Goal: Task Accomplishment & Management: Manage account settings

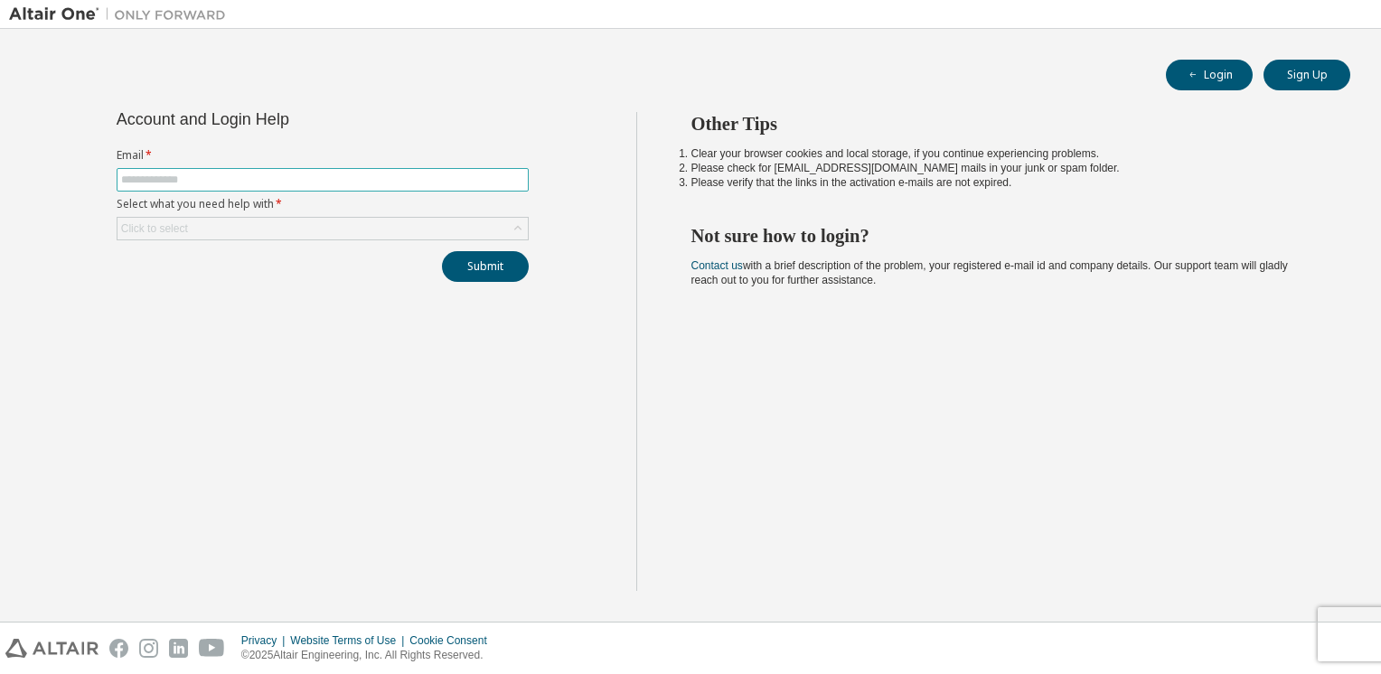
click at [384, 178] on input "text" at bounding box center [322, 180] width 403 height 14
type input "**********"
click at [498, 270] on button "Submit" at bounding box center [485, 266] width 87 height 31
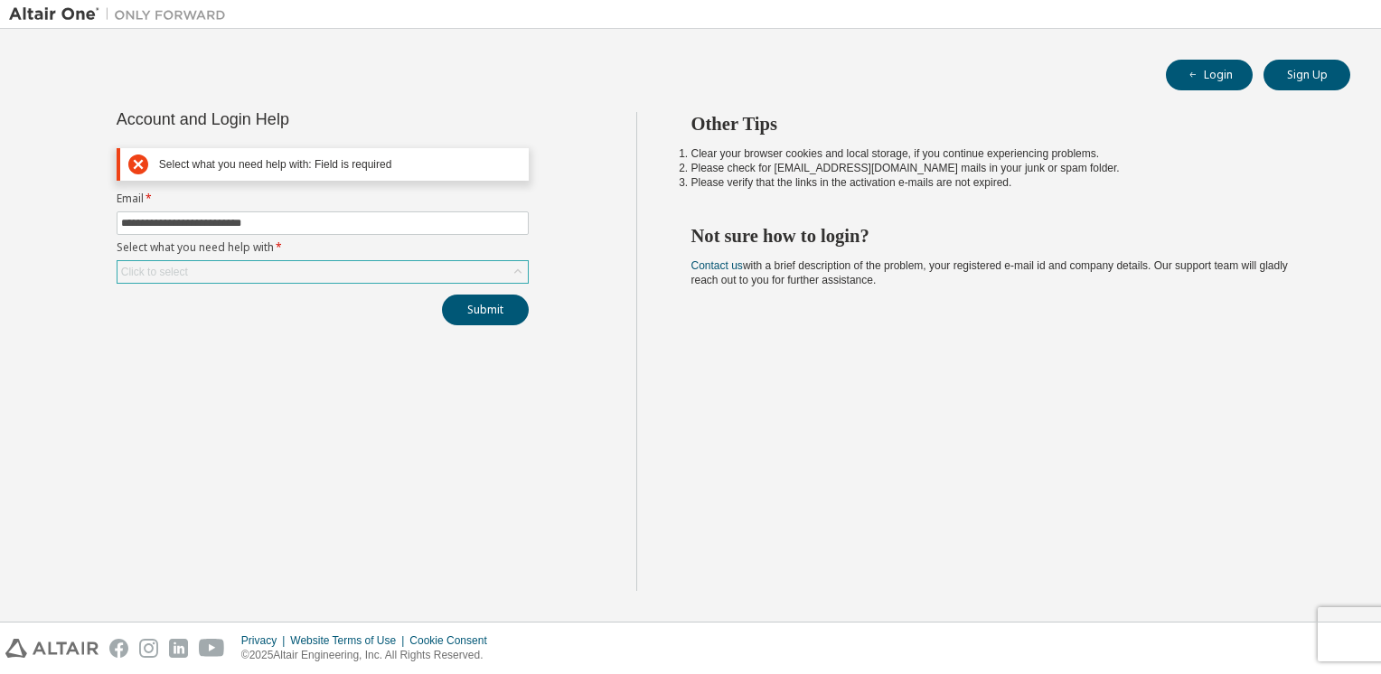
click at [329, 264] on div "Click to select" at bounding box center [323, 272] width 410 height 22
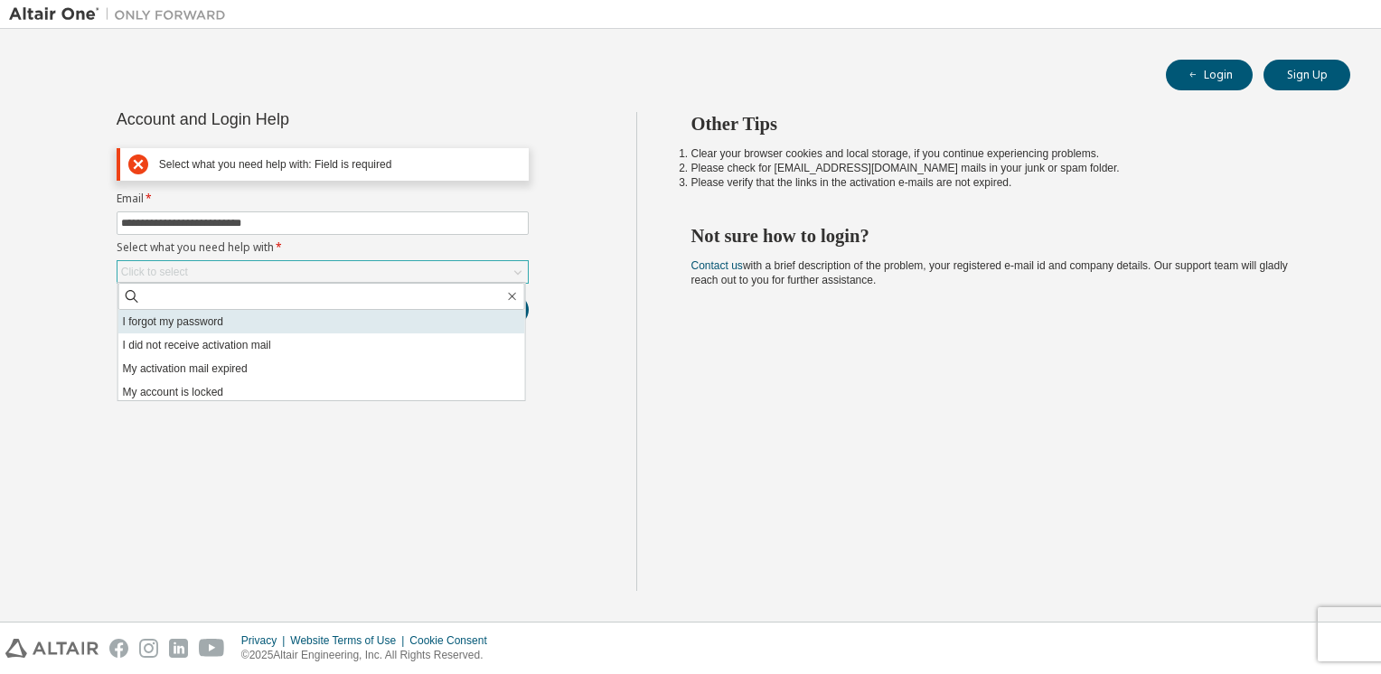
click at [269, 323] on li "I forgot my password" at bounding box center [321, 322] width 407 height 24
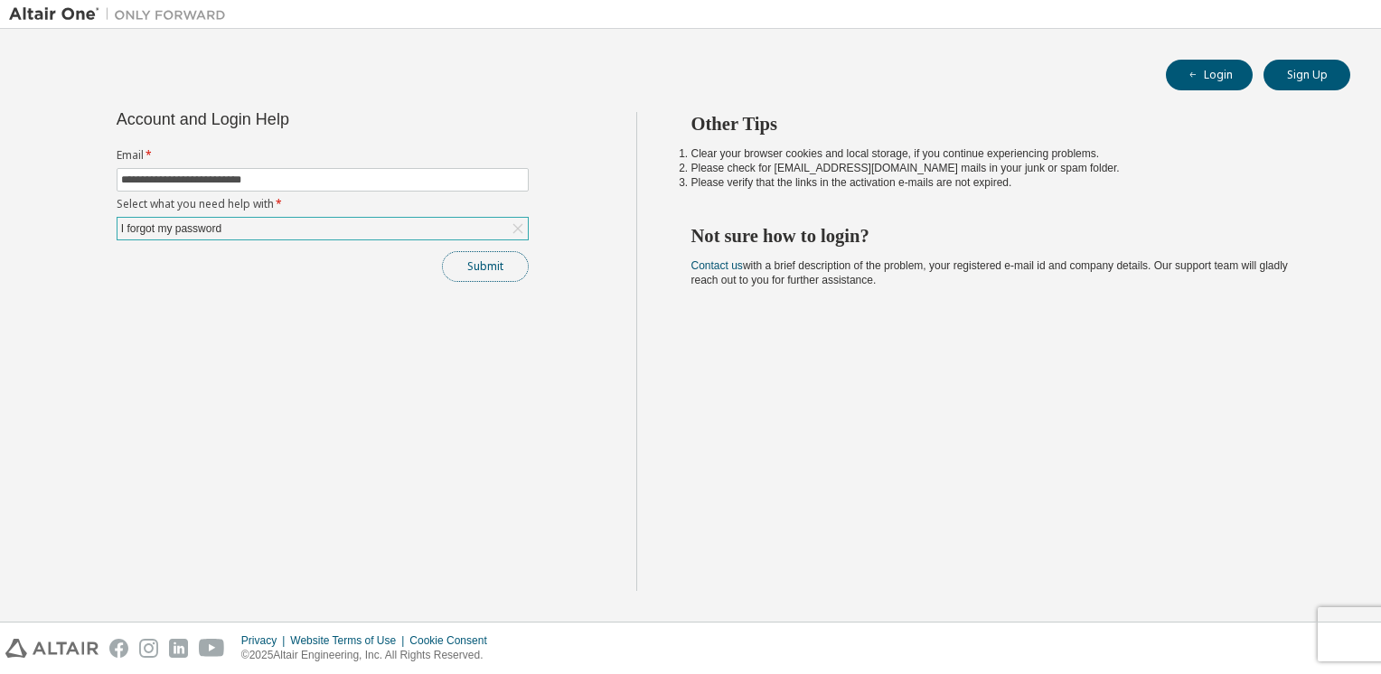
click at [512, 277] on button "Submit" at bounding box center [485, 266] width 87 height 31
click at [1209, 75] on button "Login" at bounding box center [1209, 75] width 87 height 31
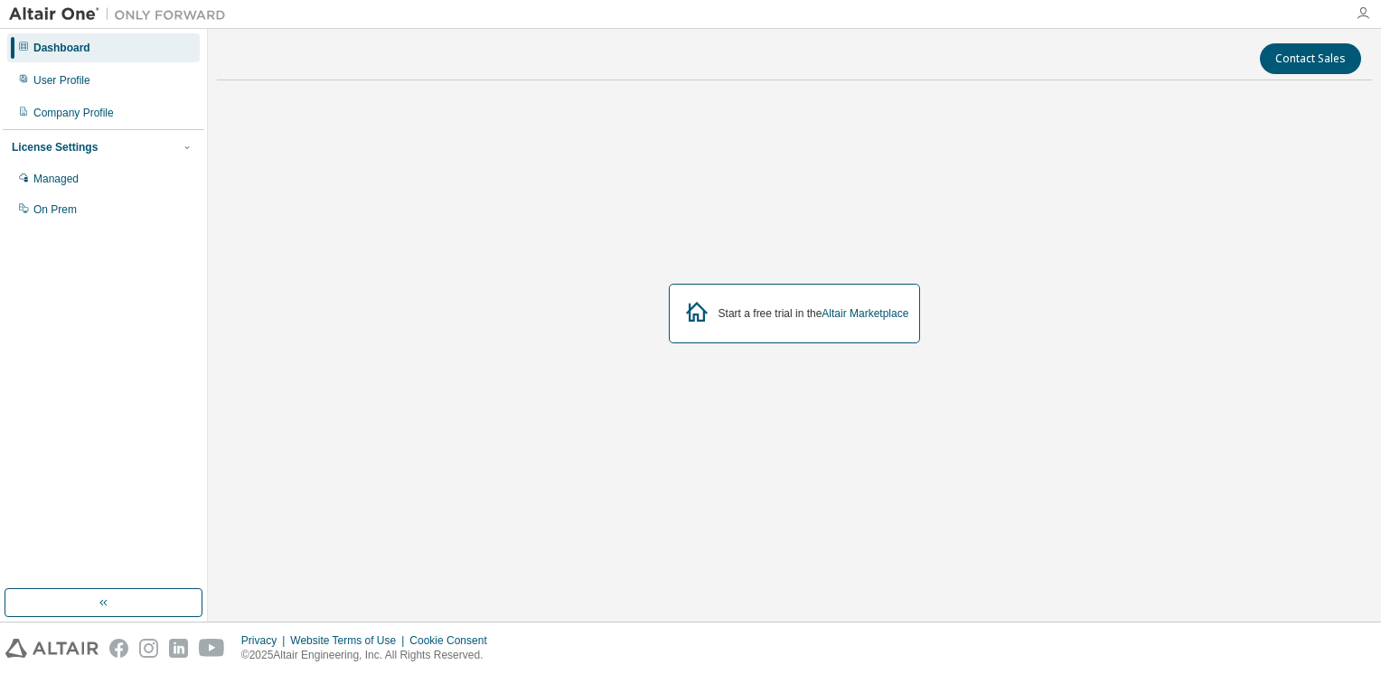
click at [1367, 13] on icon "button" at bounding box center [1363, 13] width 14 height 14
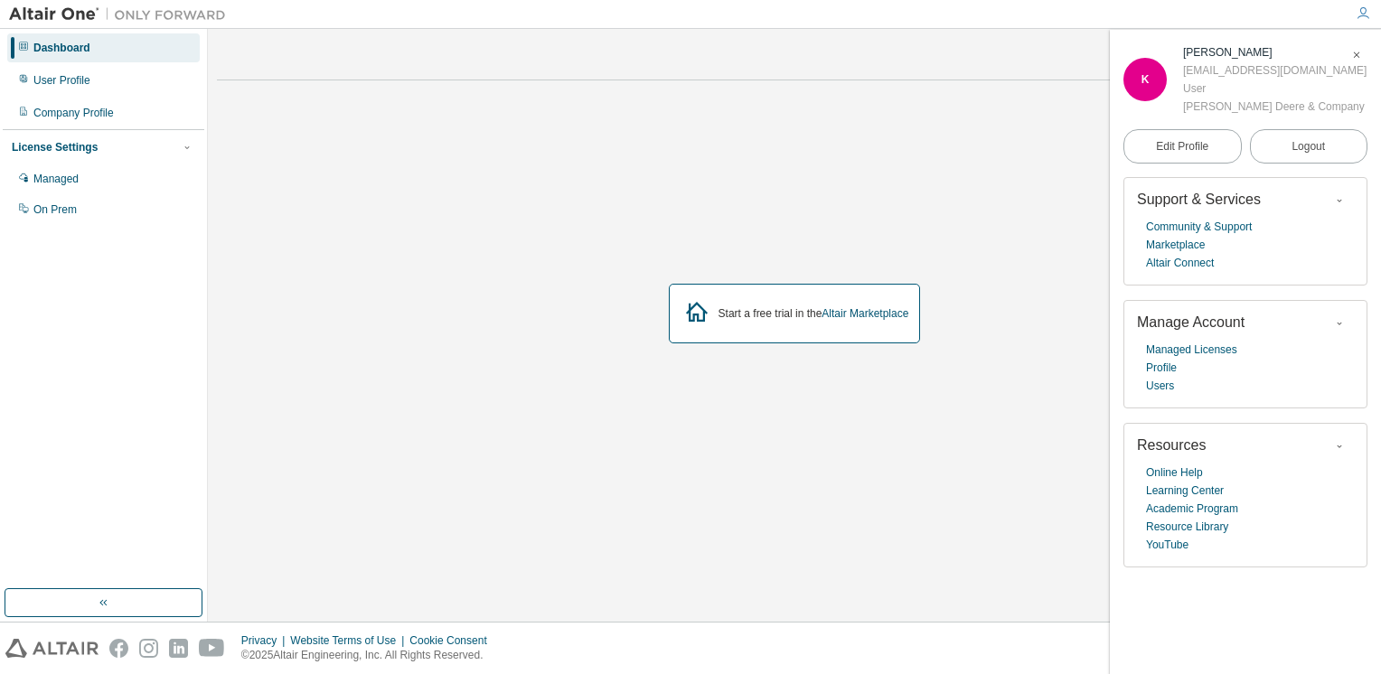
click at [698, 436] on div "Start a free trial in the Altair Marketplace" at bounding box center [794, 314] width 1155 height 438
drag, startPoint x: 463, startPoint y: 230, endPoint x: 650, endPoint y: 311, distance: 204.1
click at [463, 230] on div "Start a free trial in the Altair Marketplace" at bounding box center [794, 314] width 1155 height 438
click at [858, 325] on div "Start a free trial in the Altair Marketplace" at bounding box center [795, 314] width 252 height 60
click at [880, 315] on link "Altair Marketplace" at bounding box center [865, 313] width 87 height 13
